Goal: Task Accomplishment & Management: Manage account settings

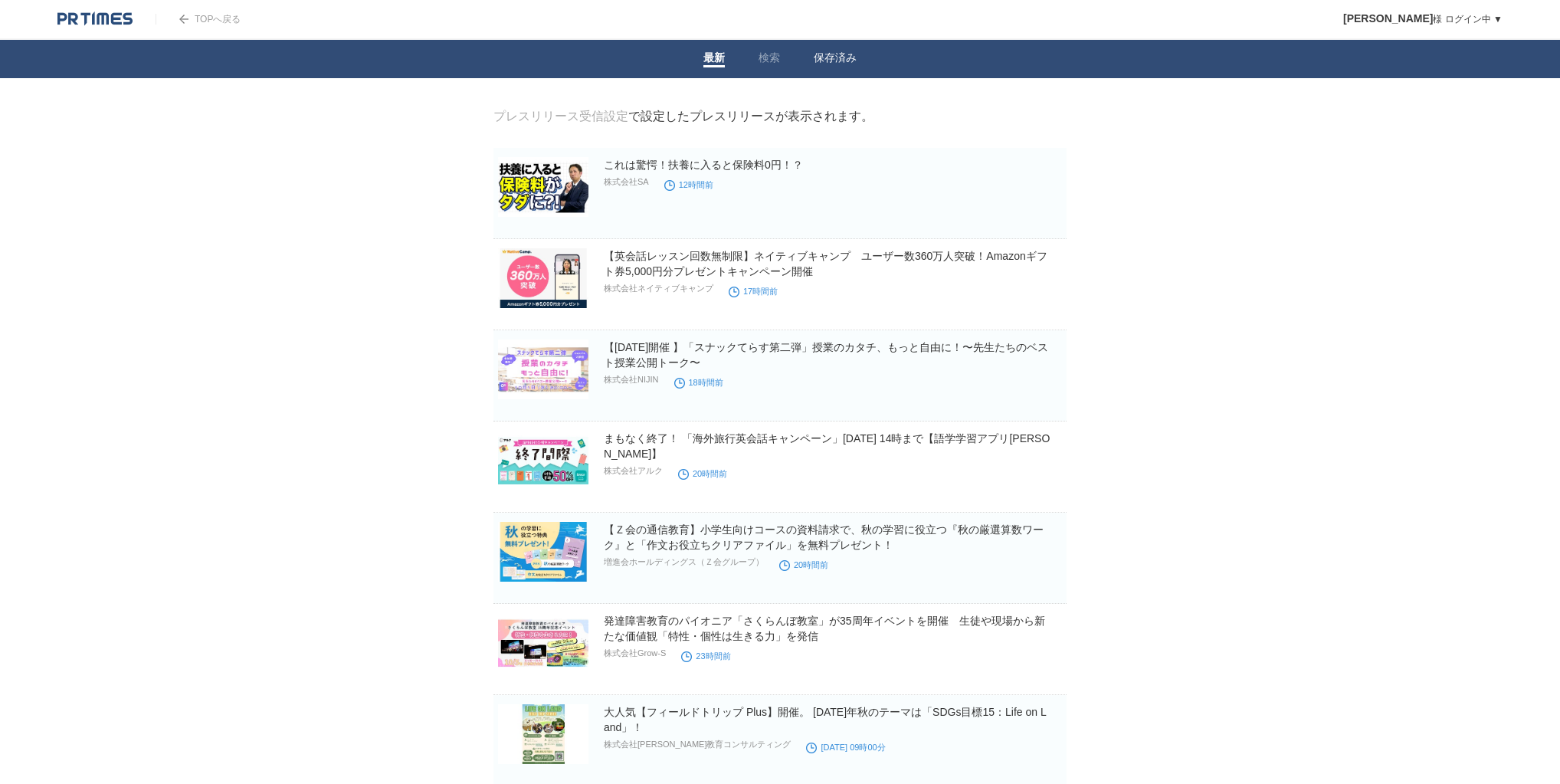
click at [830, 57] on link "保存済み" at bounding box center [835, 59] width 43 height 16
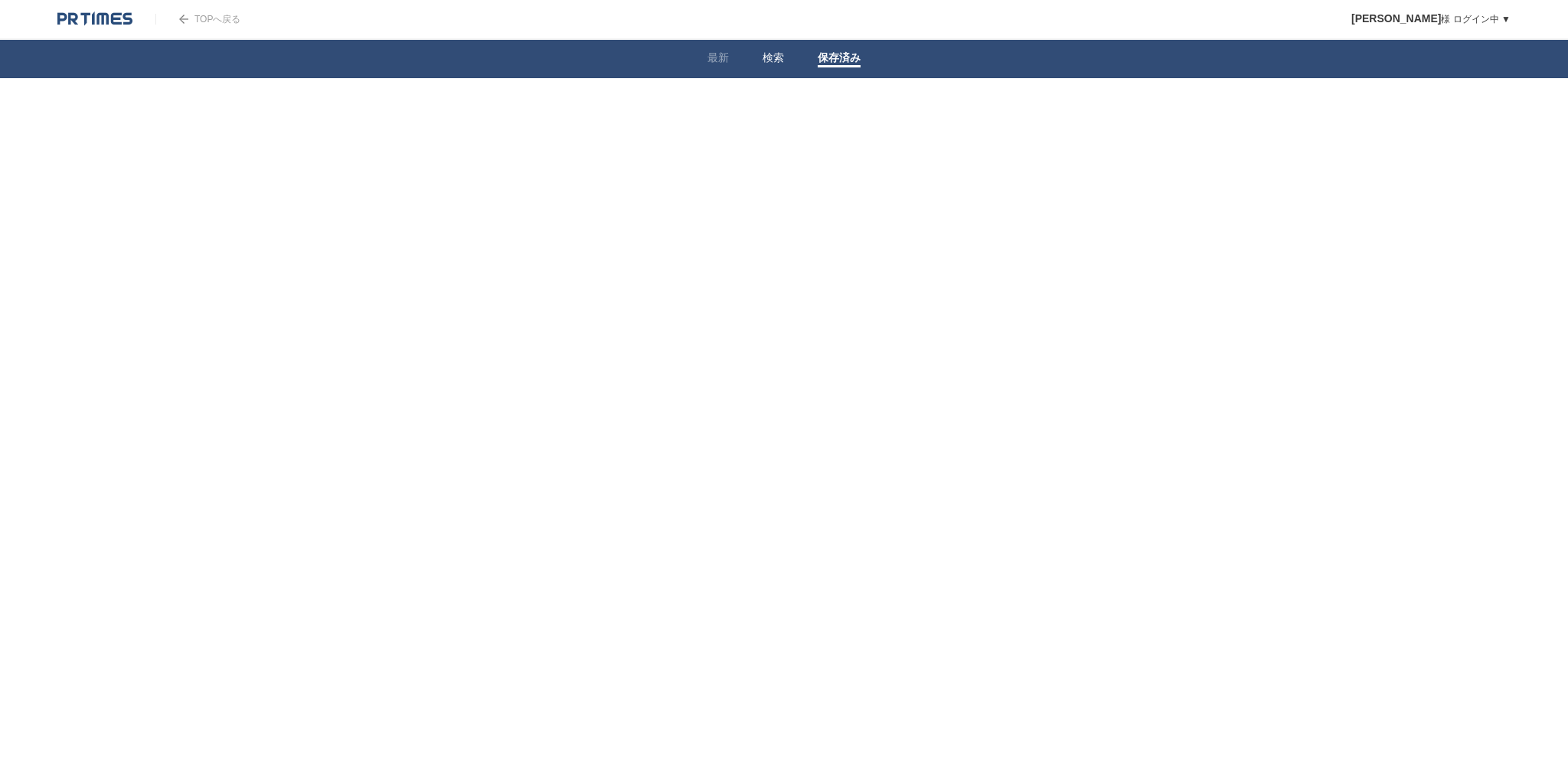
click at [780, 62] on link "検索" at bounding box center [773, 59] width 22 height 16
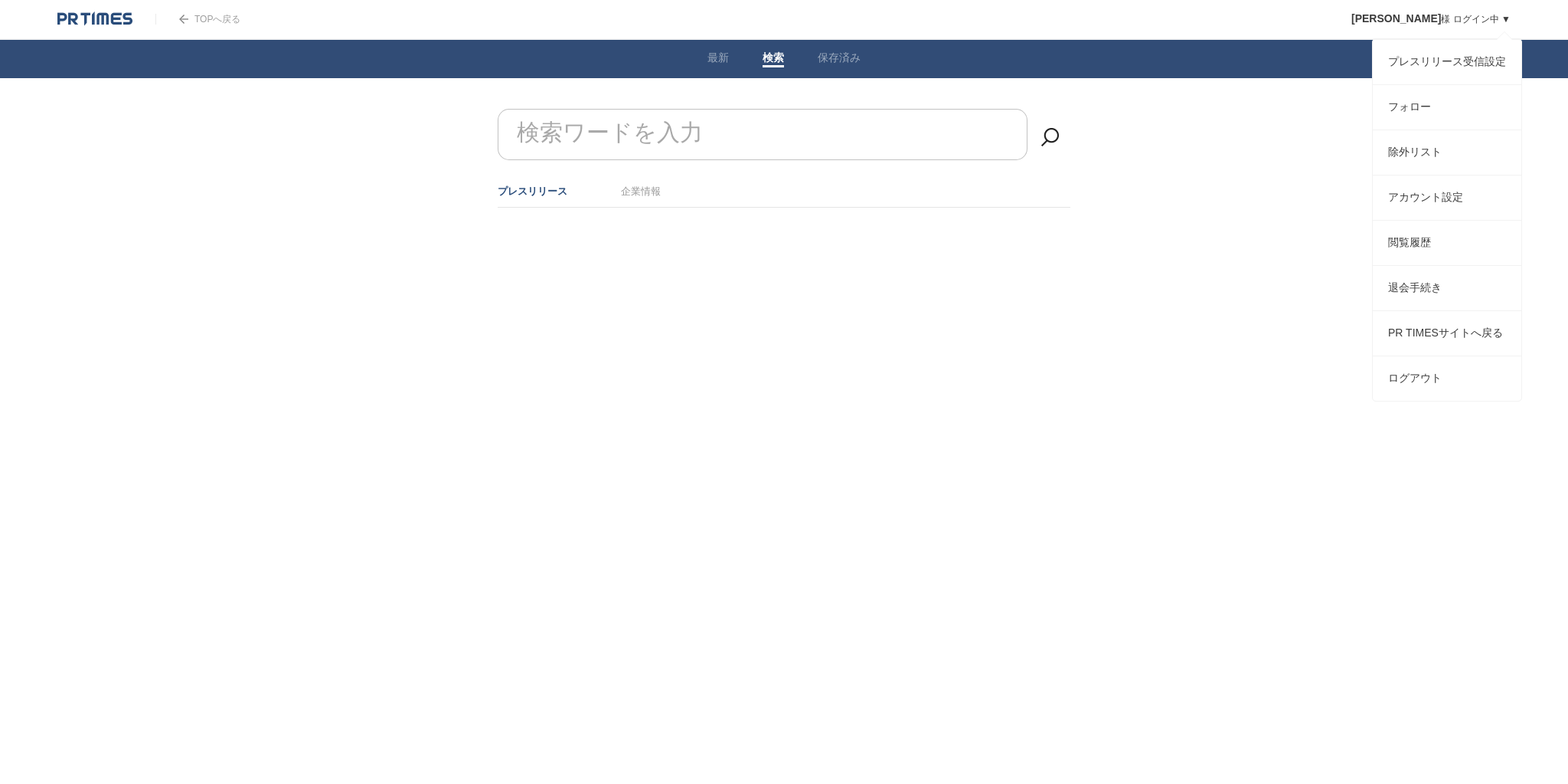
click at [1420, 24] on span "[PERSON_NAME]" at bounding box center [1396, 19] width 90 height 13
click at [1421, 61] on link "プレスリリース受信設定" at bounding box center [1447, 62] width 149 height 44
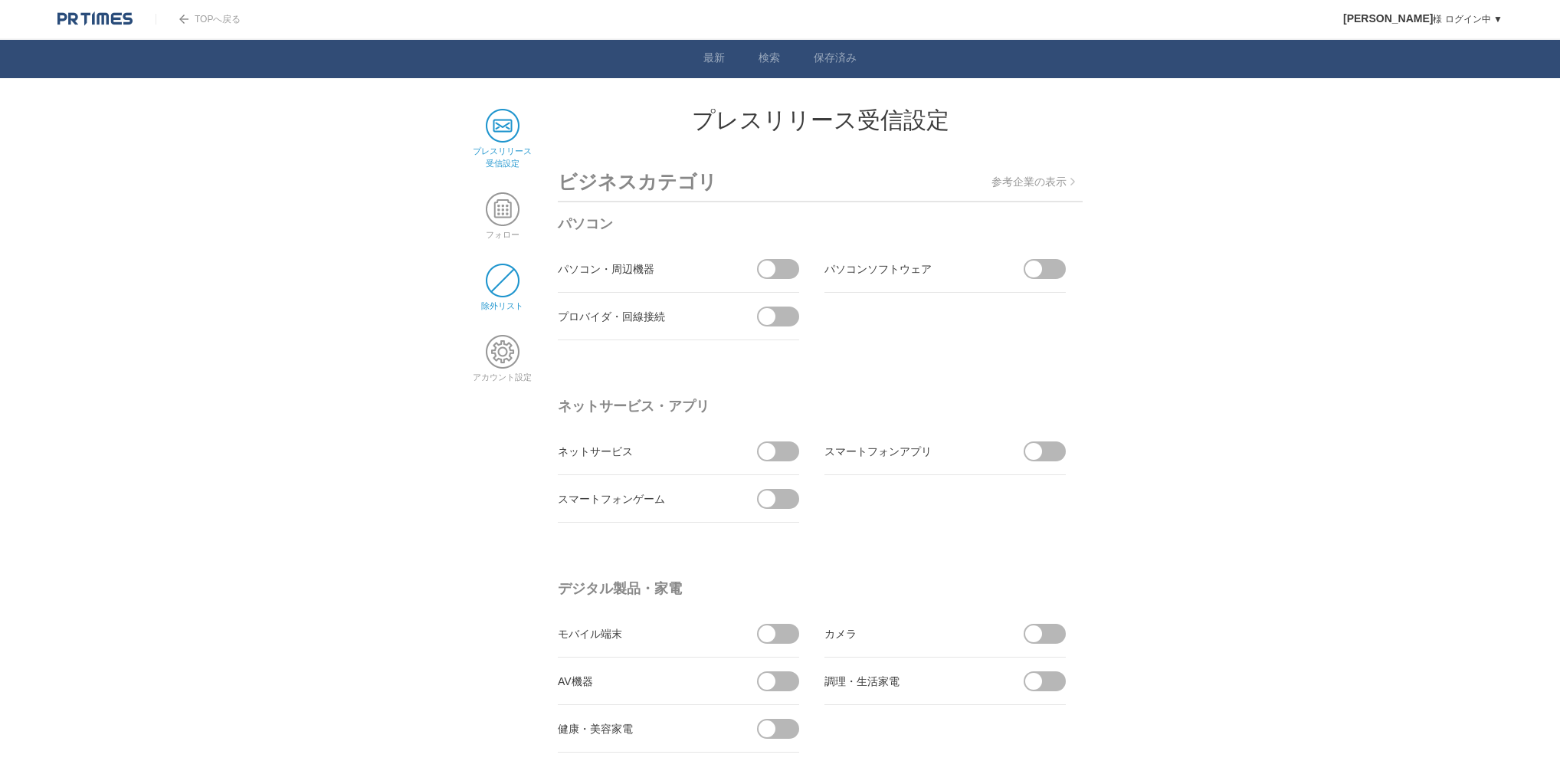
click at [494, 283] on span at bounding box center [502, 280] width 33 height 33
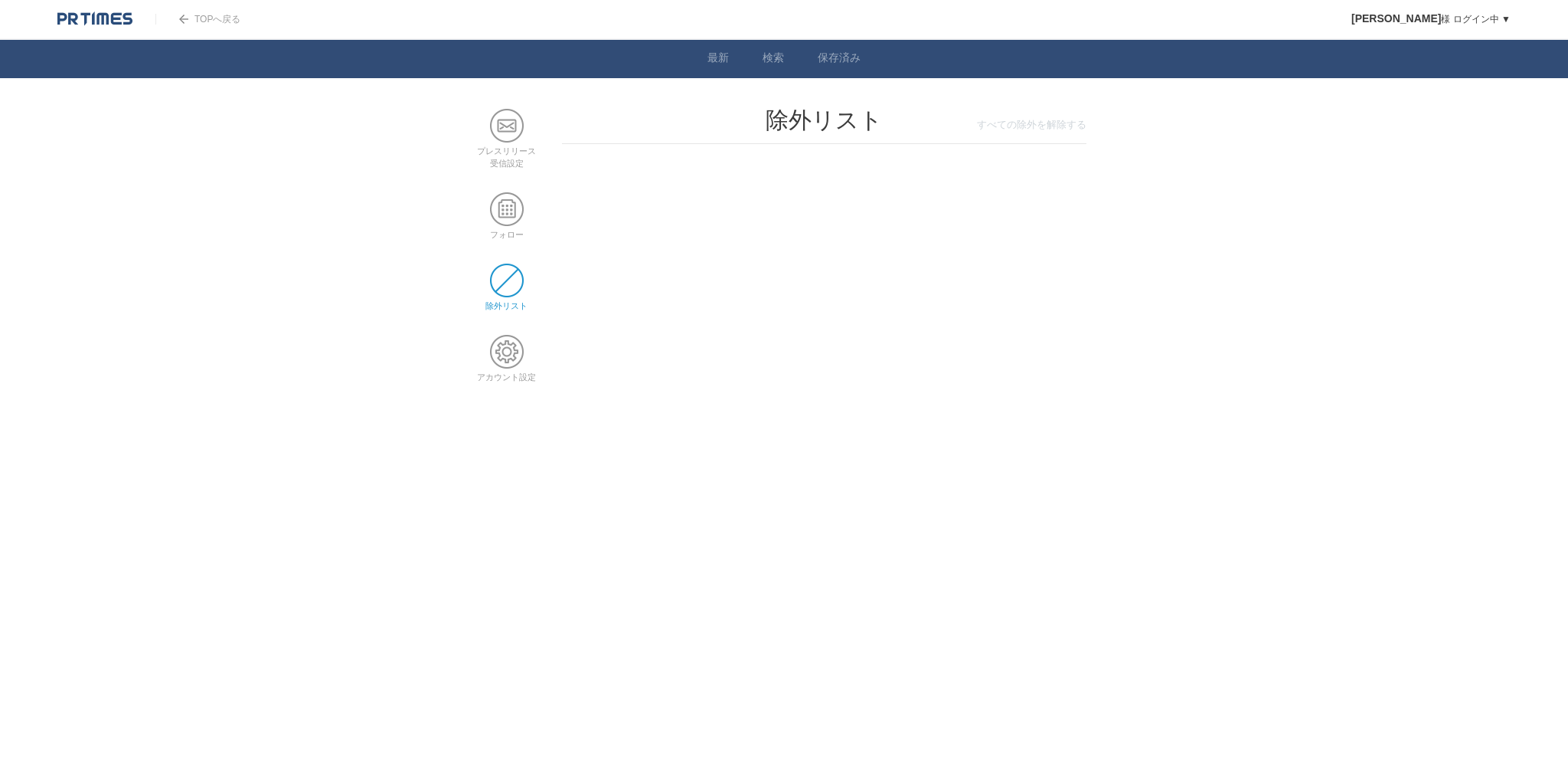
click at [1020, 124] on div "すべての除外を解除する" at bounding box center [824, 131] width 524 height 26
click at [512, 121] on span at bounding box center [507, 125] width 33 height 33
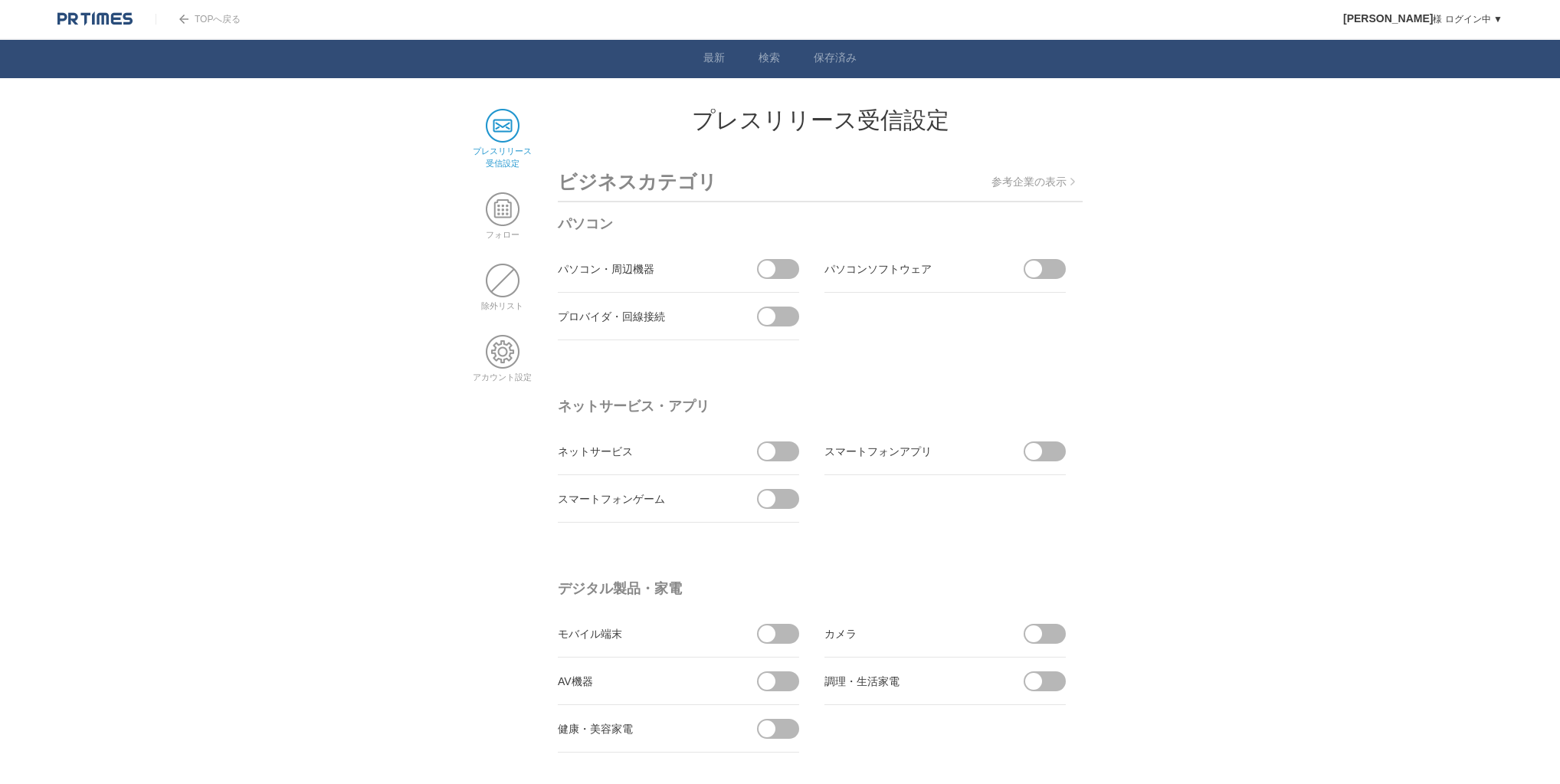
click at [1036, 183] on p "参考企業の表示" at bounding box center [1033, 182] width 83 height 14
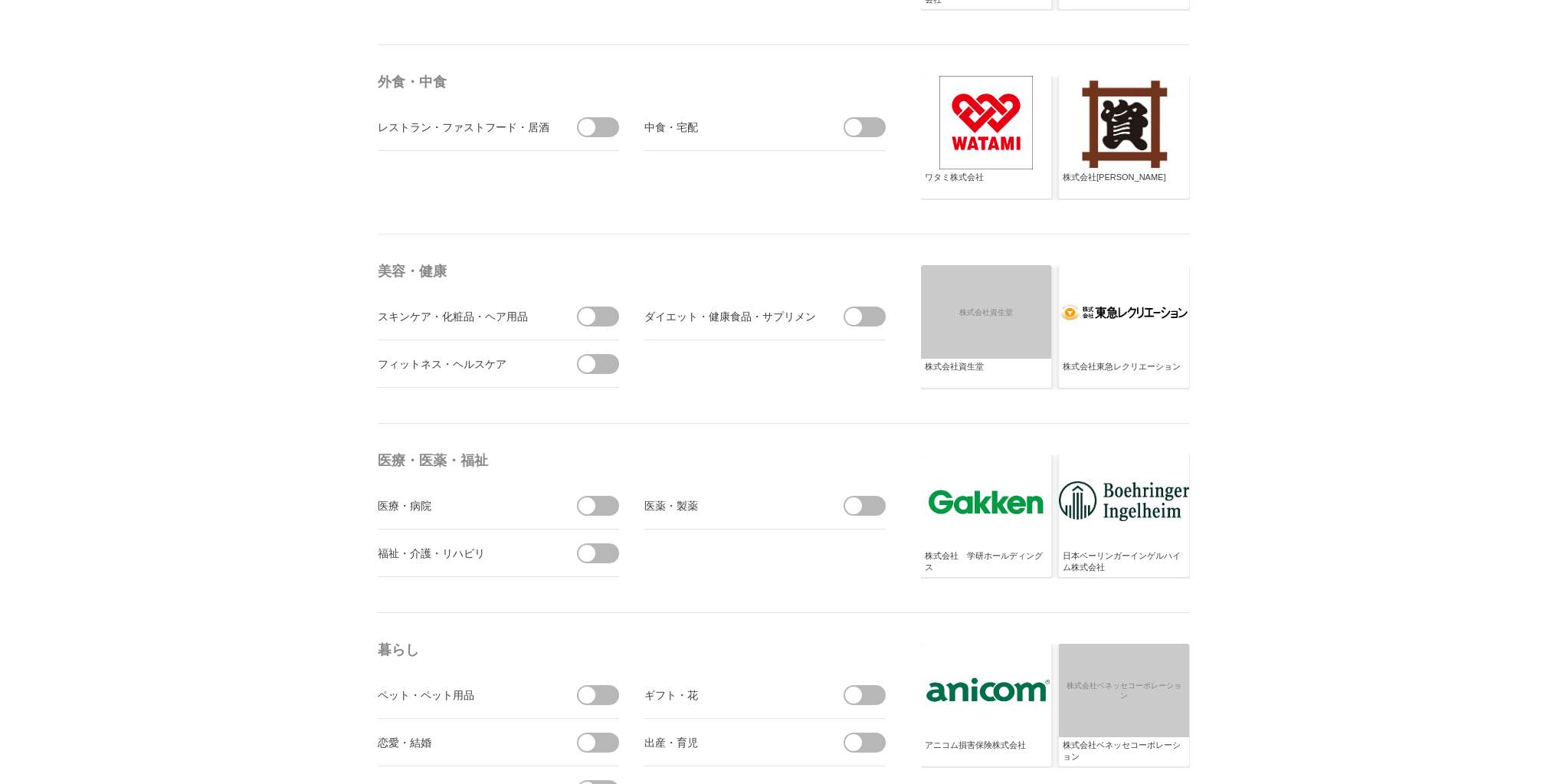
scroll to position [2778, 0]
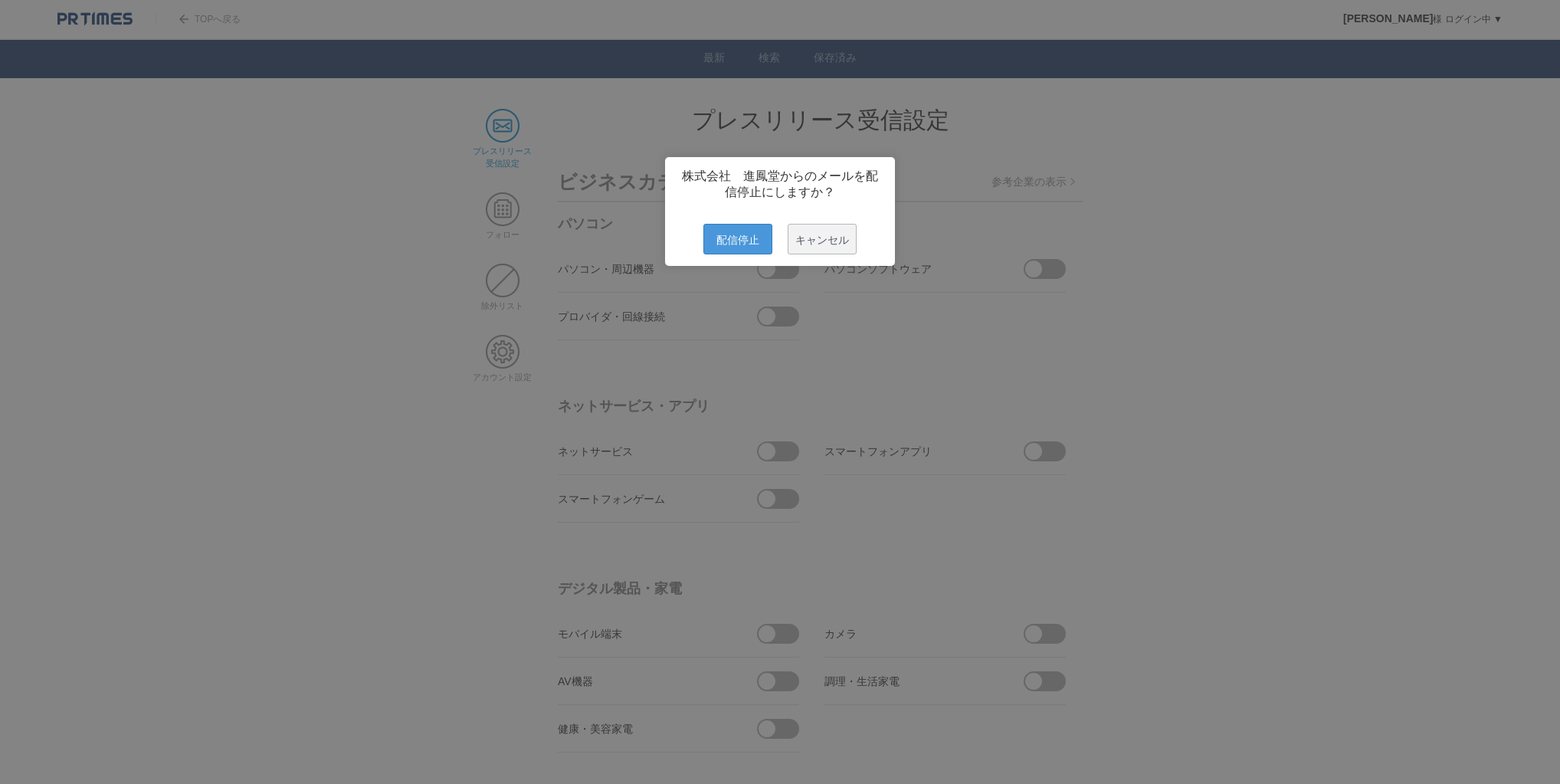
click at [737, 246] on span "配信停止" at bounding box center [737, 239] width 69 height 30
